Goal: Task Accomplishment & Management: Manage account settings

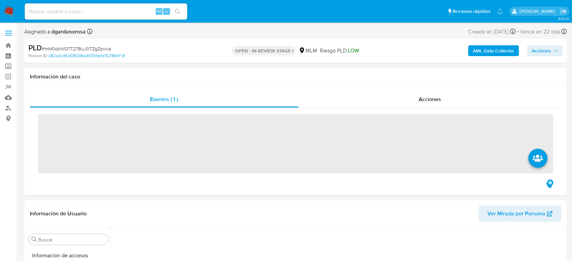
scroll to position [286, 0]
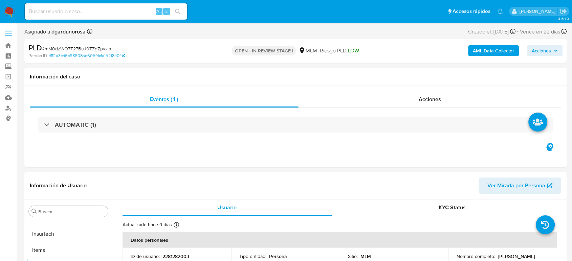
select select "10"
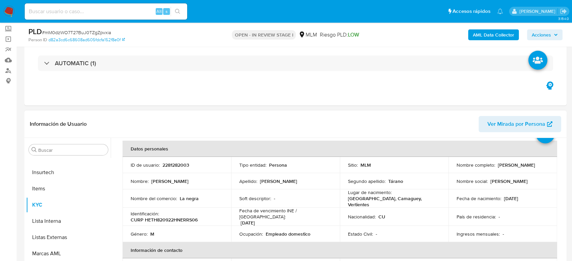
scroll to position [75, 0]
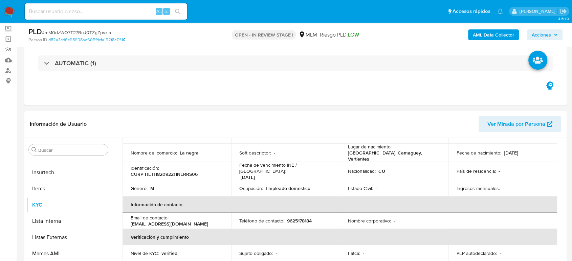
click at [390, 163] on td "Nacionalidad : CU" at bounding box center [394, 171] width 109 height 18
click at [313, 180] on td "Ocupación : Empleado domestico" at bounding box center [285, 188] width 109 height 16
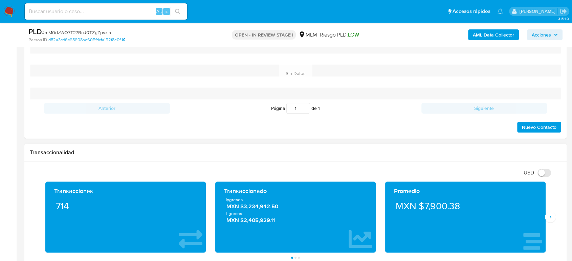
scroll to position [376, 0]
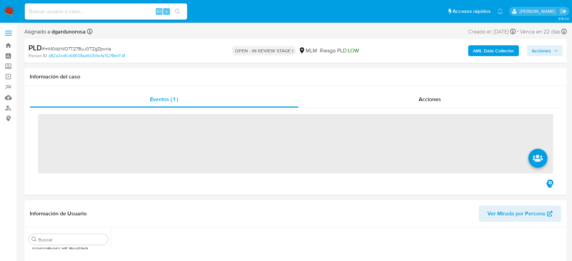
click at [105, 10] on input at bounding box center [106, 11] width 162 height 9
paste input "2010169680"
type input "2010169680"
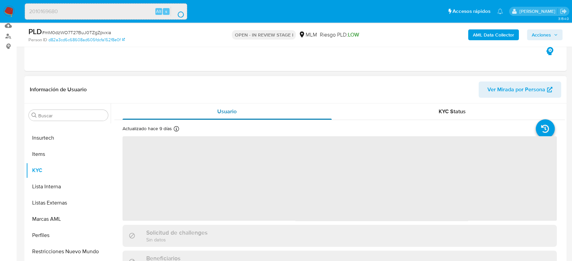
scroll to position [75, 0]
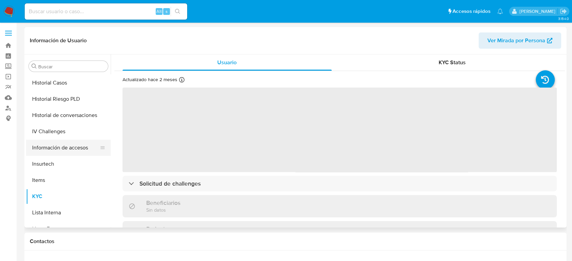
scroll to position [135, 0]
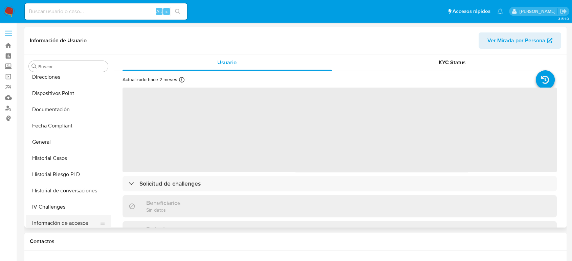
select select "10"
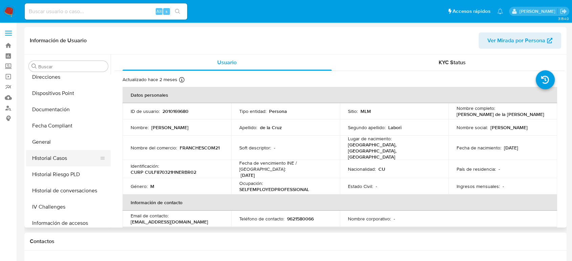
click at [57, 161] on button "Historial Casos" at bounding box center [65, 158] width 79 height 16
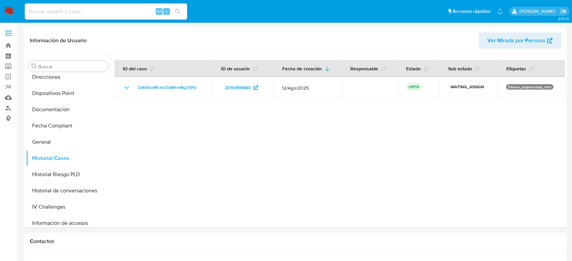
click at [125, 8] on input at bounding box center [106, 11] width 162 height 9
paste input "2400613244"
type input "2400613244"
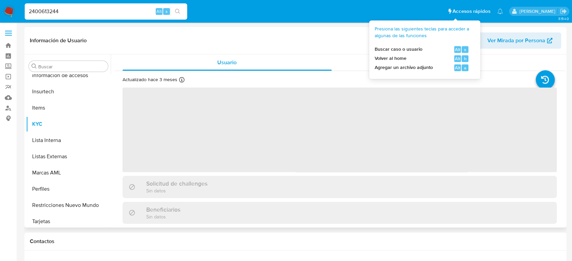
scroll to position [286, 0]
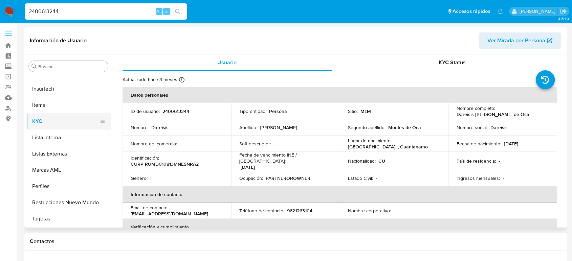
select select "10"
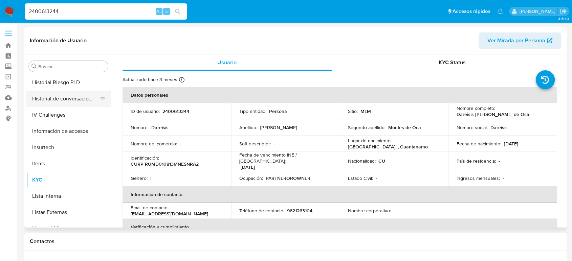
scroll to position [211, 0]
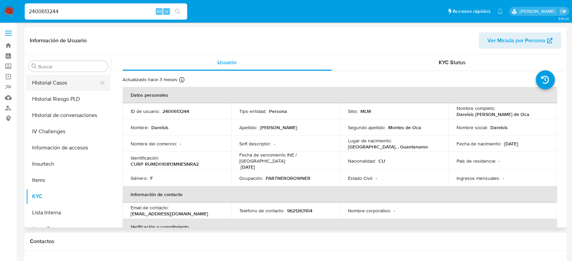
click at [60, 89] on button "Historial Casos" at bounding box center [65, 83] width 79 height 16
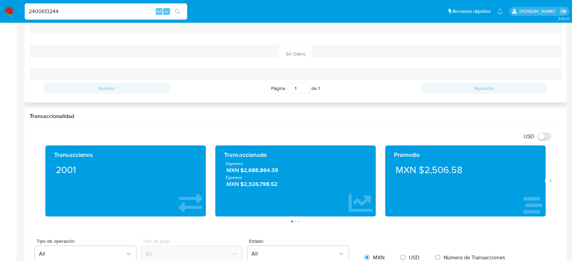
scroll to position [263, 0]
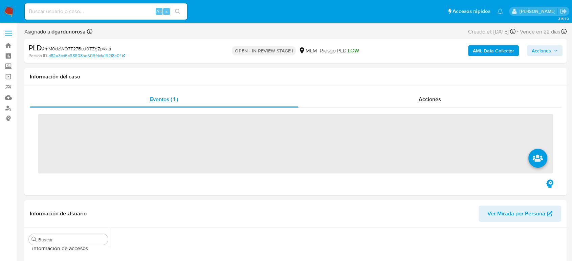
scroll to position [286, 0]
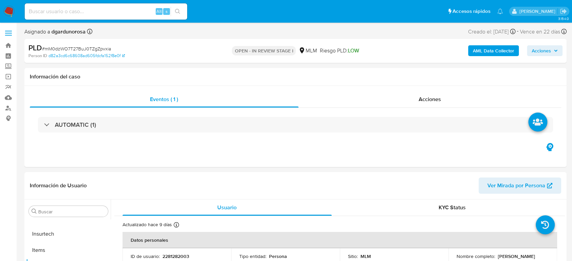
select select "10"
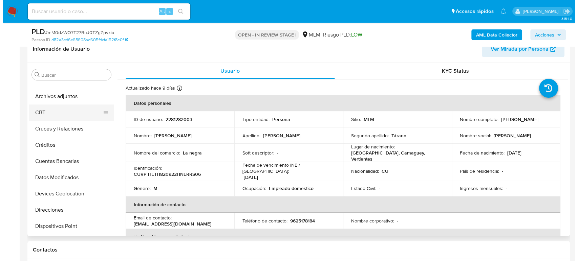
scroll to position [0, 0]
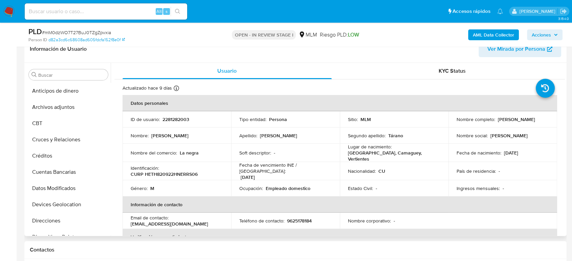
drag, startPoint x: 57, startPoint y: 110, endPoint x: 545, endPoint y: 162, distance: 491.0
click at [57, 110] on button "Archivos adjuntos" at bounding box center [68, 107] width 85 height 16
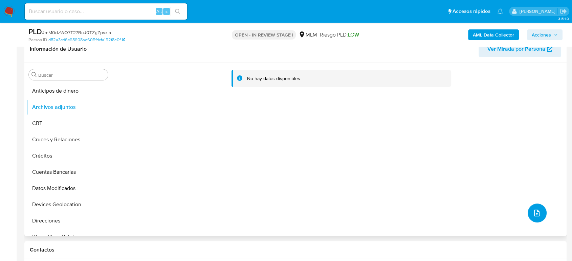
click at [534, 217] on button "upload-file" at bounding box center [536, 213] width 19 height 19
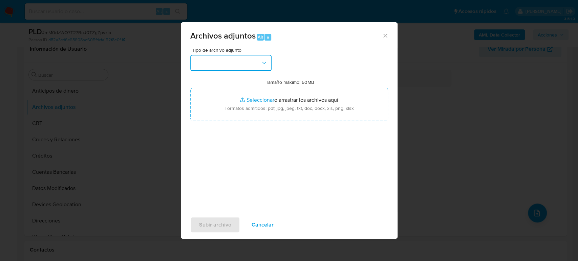
click at [241, 62] on button "button" at bounding box center [230, 63] width 81 height 16
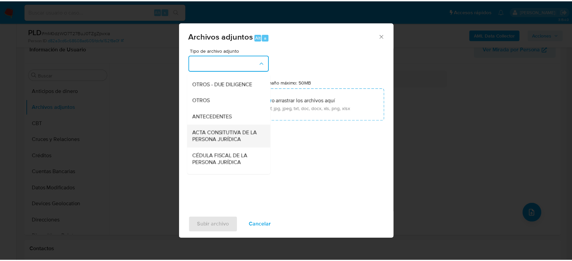
scroll to position [113, 0]
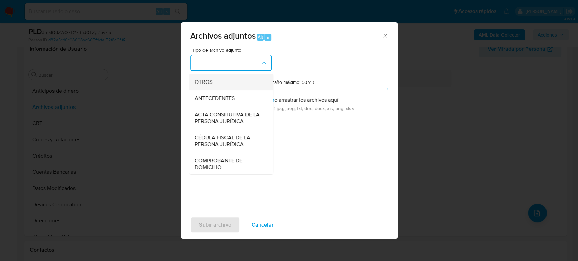
click at [211, 90] on div "OTROS" at bounding box center [228, 82] width 69 height 16
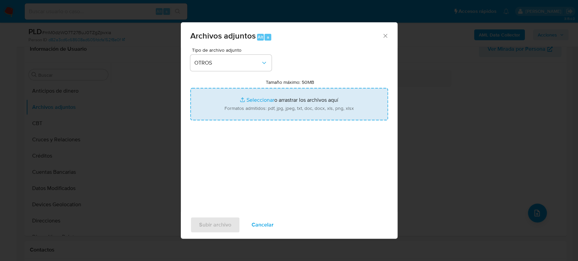
type input "C:\fakepath\2281282003_Hassan Hernandez_Julio2025.pdf"
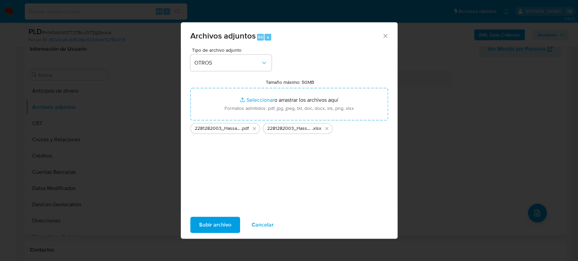
click at [211, 222] on span "Subir archivo" at bounding box center [215, 225] width 32 height 15
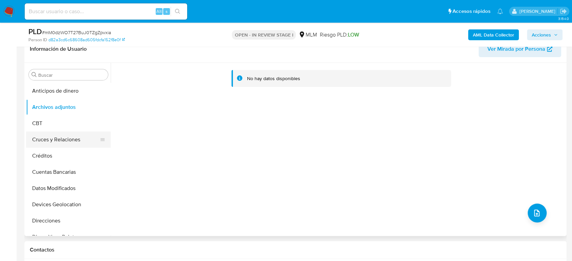
click at [54, 143] on button "Cruces y Relaciones" at bounding box center [65, 140] width 79 height 16
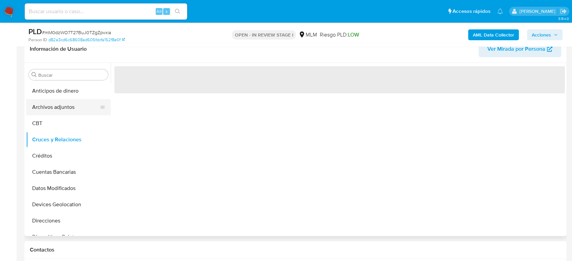
click at [59, 109] on button "Archivos adjuntos" at bounding box center [65, 107] width 79 height 16
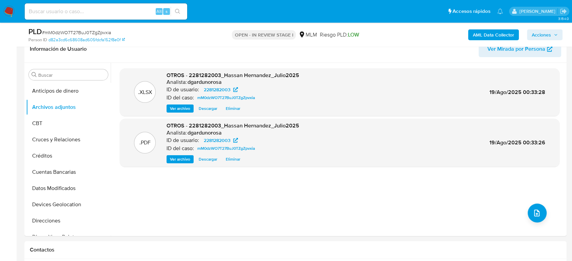
click at [540, 35] on span "Acciones" at bounding box center [541, 34] width 19 height 11
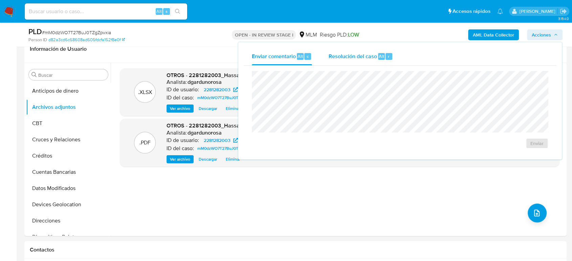
click at [347, 57] on span "Resolución del caso" at bounding box center [352, 56] width 48 height 8
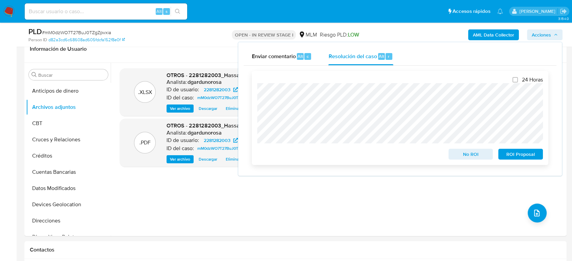
click at [504, 155] on span "ROI Proposal" at bounding box center [520, 154] width 35 height 9
